Goal: Navigation & Orientation: Understand site structure

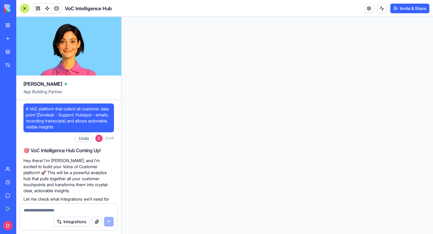
select select "**********"
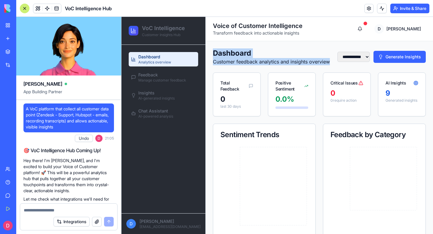
scroll to position [560, 0]
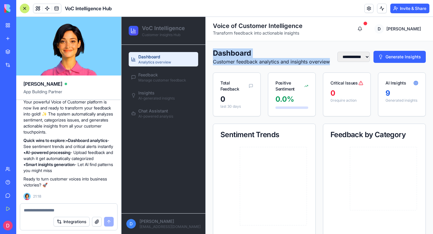
click at [248, 61] on p "Customer feedback analytics and insights overview" at bounding box center [271, 61] width 117 height 7
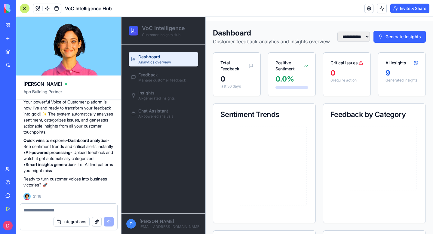
scroll to position [0, 0]
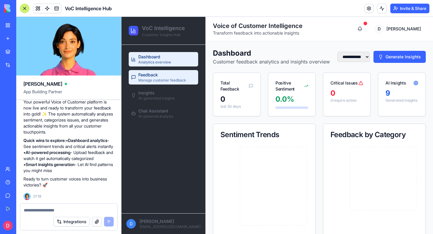
click at [180, 80] on span "Manage customer feedback" at bounding box center [162, 80] width 48 height 5
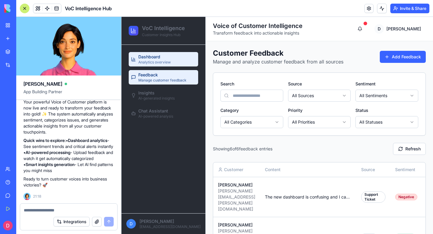
click at [171, 61] on link "Dashboard Analytics overview" at bounding box center [163, 59] width 69 height 14
select select "**********"
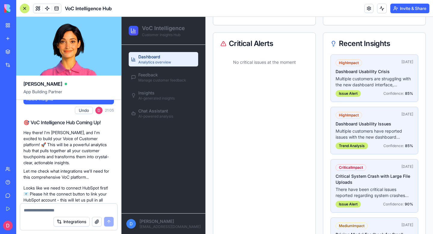
scroll to position [219, 0]
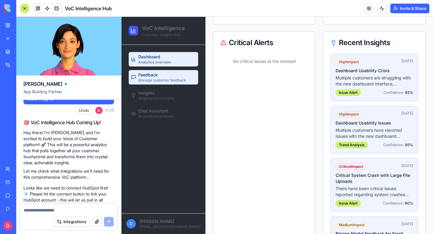
click at [163, 80] on span "Manage customer feedback" at bounding box center [162, 80] width 48 height 5
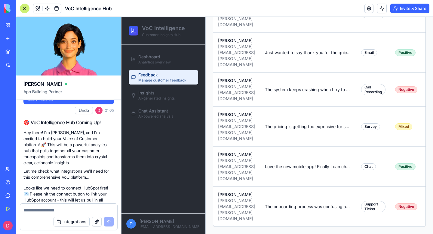
scroll to position [82, 0]
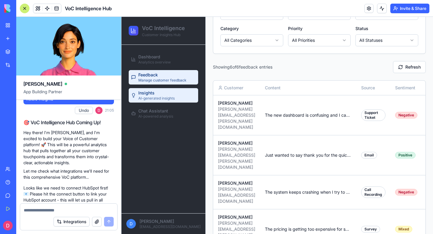
click at [164, 93] on div "Insights AI-generated insights" at bounding box center [156, 95] width 36 height 11
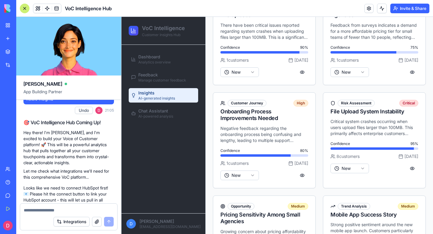
scroll to position [321, 0]
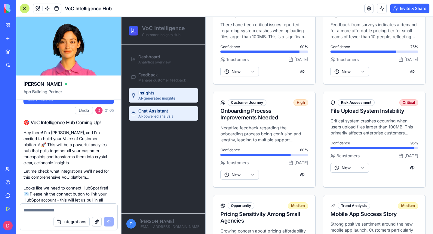
click at [150, 110] on span "Chat Assistant" at bounding box center [153, 111] width 30 height 6
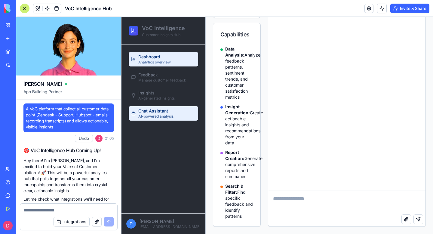
click at [158, 57] on span "Dashboard" at bounding box center [149, 57] width 22 height 6
select select "**********"
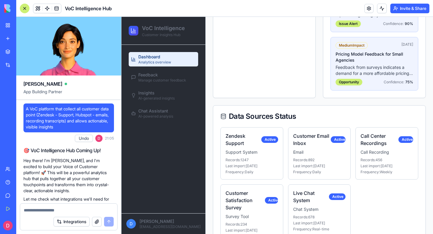
scroll to position [430, 0]
